Goal: Information Seeking & Learning: Learn about a topic

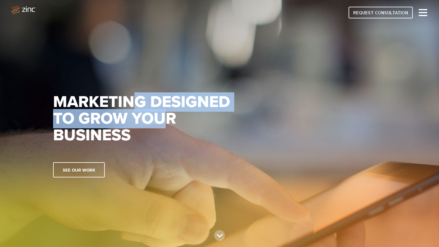
drag, startPoint x: 137, startPoint y: 107, endPoint x: 170, endPoint y: 120, distance: 34.9
click at [170, 119] on h1 "Marketing designed to grow your business" at bounding box center [154, 119] width 202 height 50
click at [170, 120] on h1 "Marketing designed to grow your business" at bounding box center [154, 119] width 202 height 50
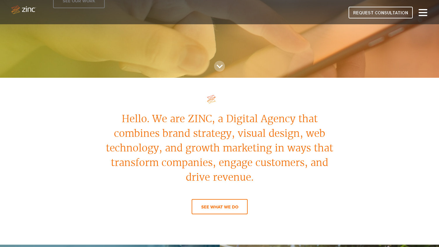
scroll to position [184, 0]
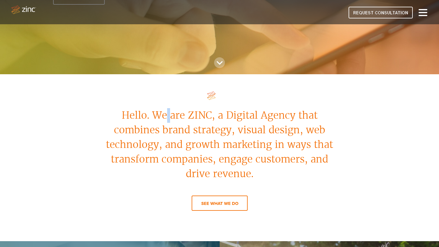
drag, startPoint x: 170, startPoint y: 109, endPoint x: 166, endPoint y: 104, distance: 6.7
click at [166, 108] on p "Hello. We are ZINC, a Digital Agency that combines brand strategy, visual desig…" at bounding box center [220, 144] width 236 height 73
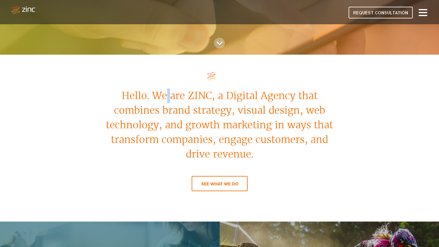
scroll to position [205, 0]
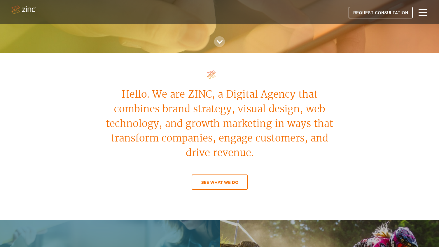
click at [166, 104] on p "Hello. We are ZINC, a Digital Agency that combines brand strategy, visual desig…" at bounding box center [220, 123] width 236 height 73
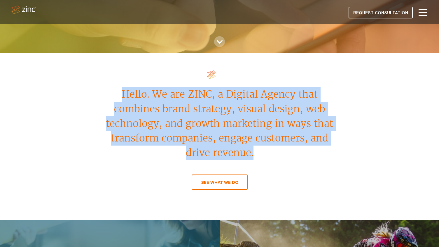
click at [166, 104] on p "Hello. We are ZINC, a Digital Agency that combines brand strategy, visual desig…" at bounding box center [220, 123] width 236 height 73
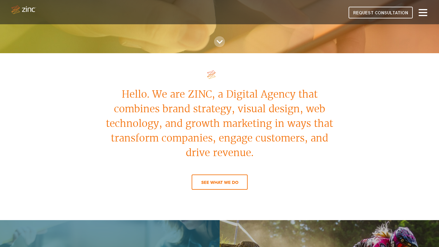
click at [179, 104] on p "Hello. We are ZINC, a Digital Agency that combines brand strategy, visual desig…" at bounding box center [220, 123] width 236 height 73
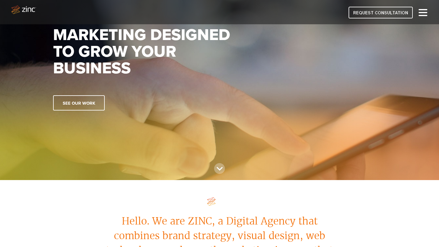
scroll to position [0, 0]
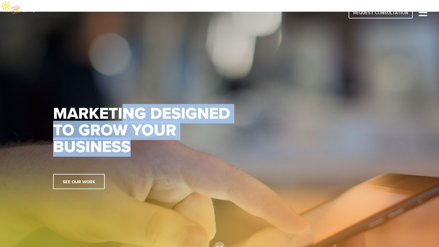
drag, startPoint x: 125, startPoint y: 104, endPoint x: 176, endPoint y: 142, distance: 64.6
click at [177, 143] on h1 "Marketing designed to grow your business" at bounding box center [154, 130] width 202 height 50
click at [176, 142] on h1 "Marketing designed to grow your business" at bounding box center [154, 130] width 202 height 50
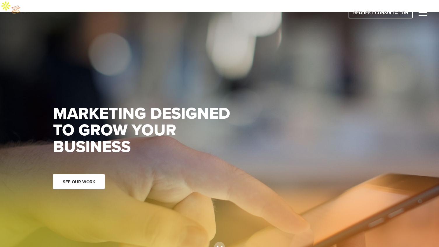
click at [83, 174] on link "See our work" at bounding box center [79, 181] width 52 height 15
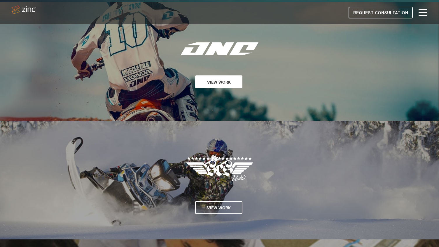
scroll to position [403, 0]
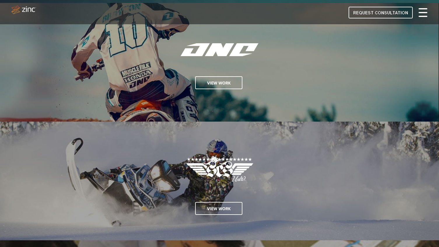
click at [421, 13] on span at bounding box center [423, 12] width 9 height 1
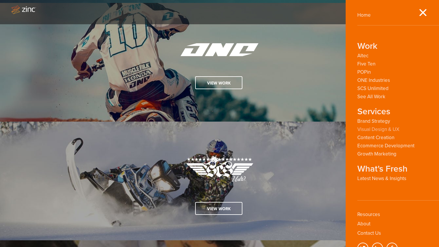
click at [369, 127] on link "Visual Design & UX" at bounding box center [378, 129] width 42 height 6
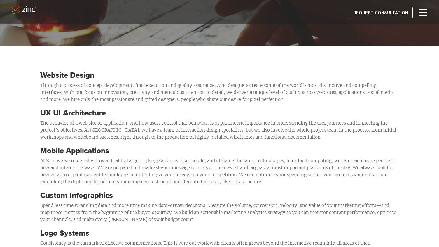
scroll to position [141, 0]
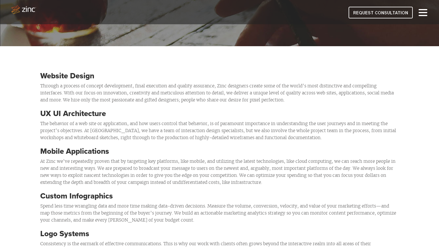
click at [193, 86] on p "Through a process of concept development, final execution and quality assurance…" at bounding box center [219, 92] width 359 height 21
